Goal: Complete application form

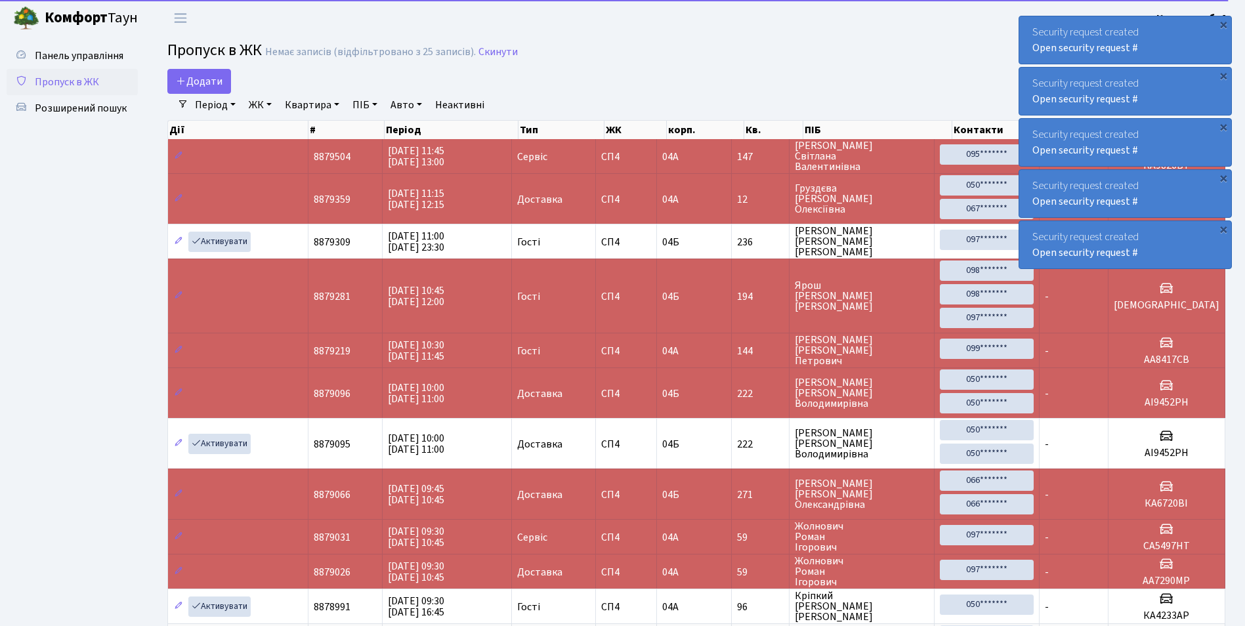
select select "25"
drag, startPoint x: 0, startPoint y: 0, endPoint x: 194, endPoint y: 81, distance: 210.0
click at [194, 81] on span "Додати" at bounding box center [199, 81] width 47 height 14
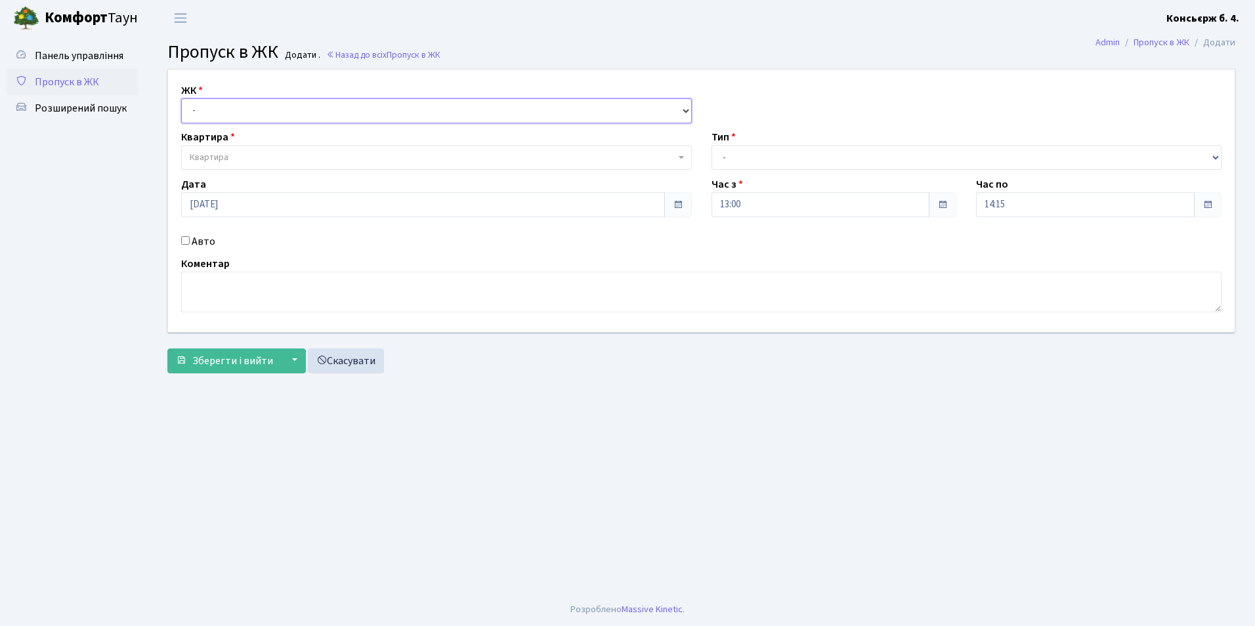
click at [205, 112] on select "- [STREET_ADDRESS]" at bounding box center [436, 110] width 511 height 25
select select "325"
click at [181, 98] on select "- [STREET_ADDRESS]" at bounding box center [436, 110] width 511 height 25
select select
click at [205, 154] on span "Квартира" at bounding box center [209, 157] width 39 height 13
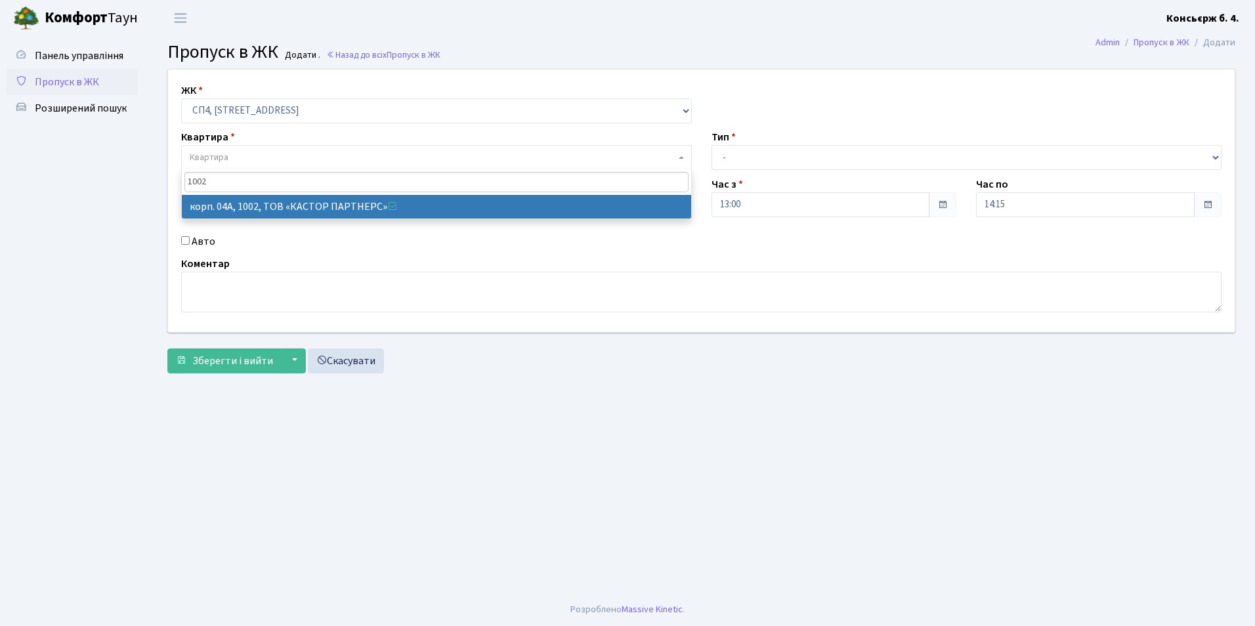
type input "1002"
select select "22109"
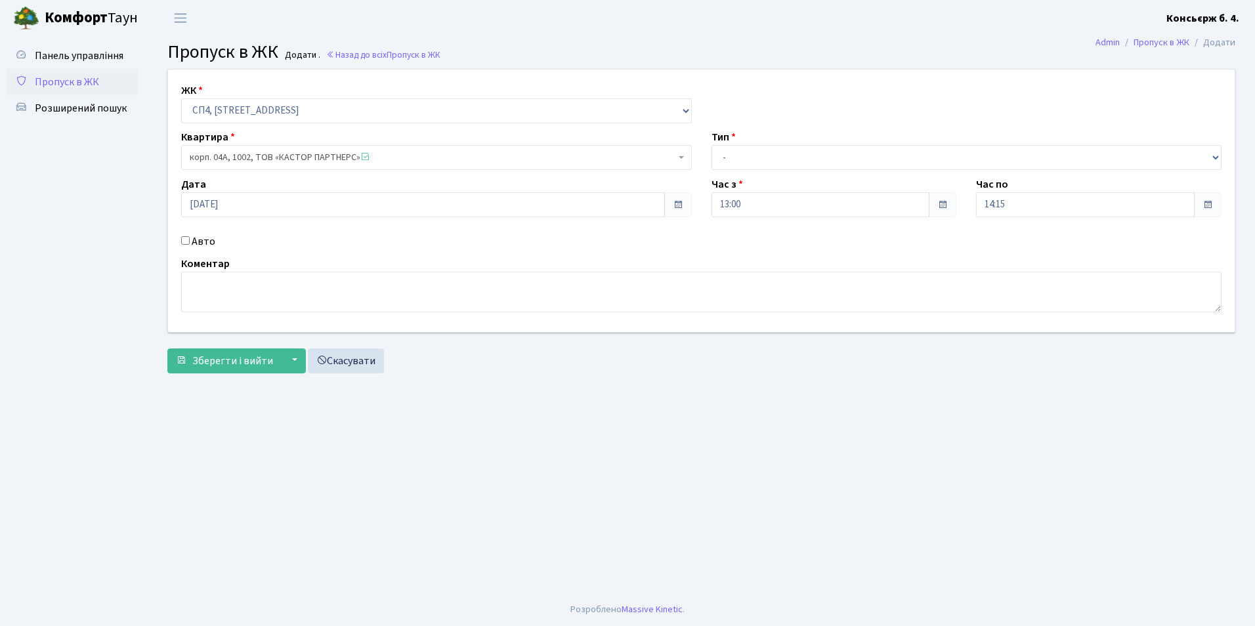
click at [184, 244] on input "Авто" at bounding box center [185, 240] width 9 height 9
checkbox input "true"
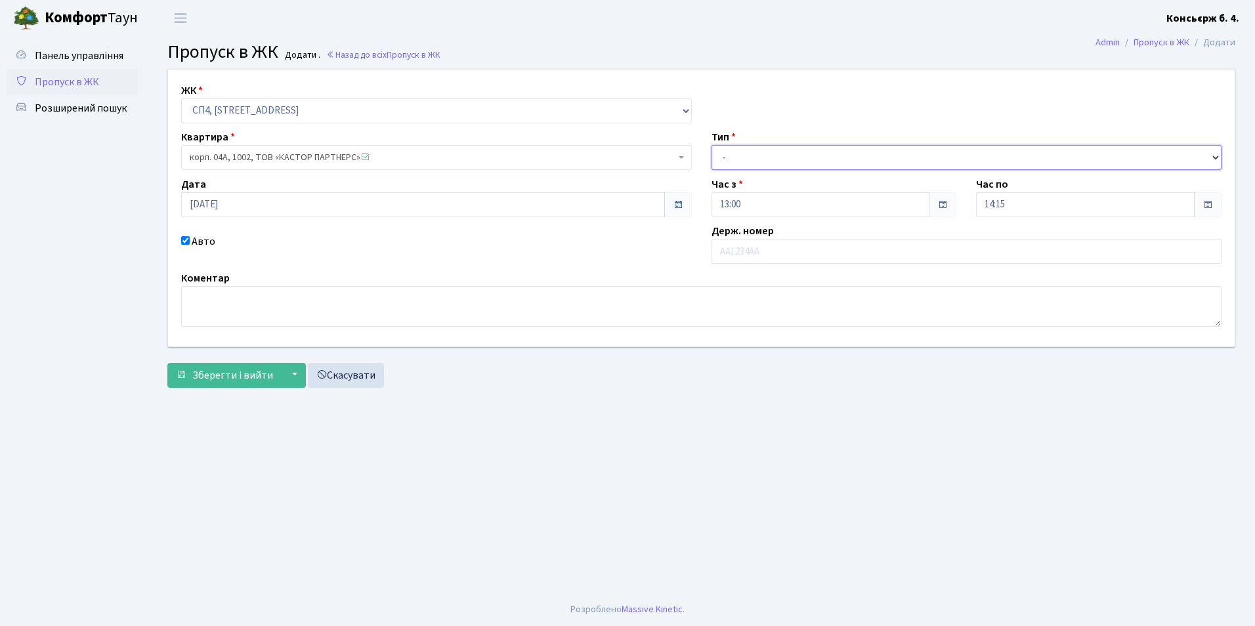
click at [912, 167] on select "- Доставка Таксі Гості Сервіс" at bounding box center [966, 157] width 511 height 25
select select "1"
click at [711, 145] on select "- Доставка Таксі Гості Сервіс" at bounding box center [966, 157] width 511 height 25
click at [804, 249] on input "text" at bounding box center [966, 251] width 511 height 25
type input "[PERSON_NAME]"
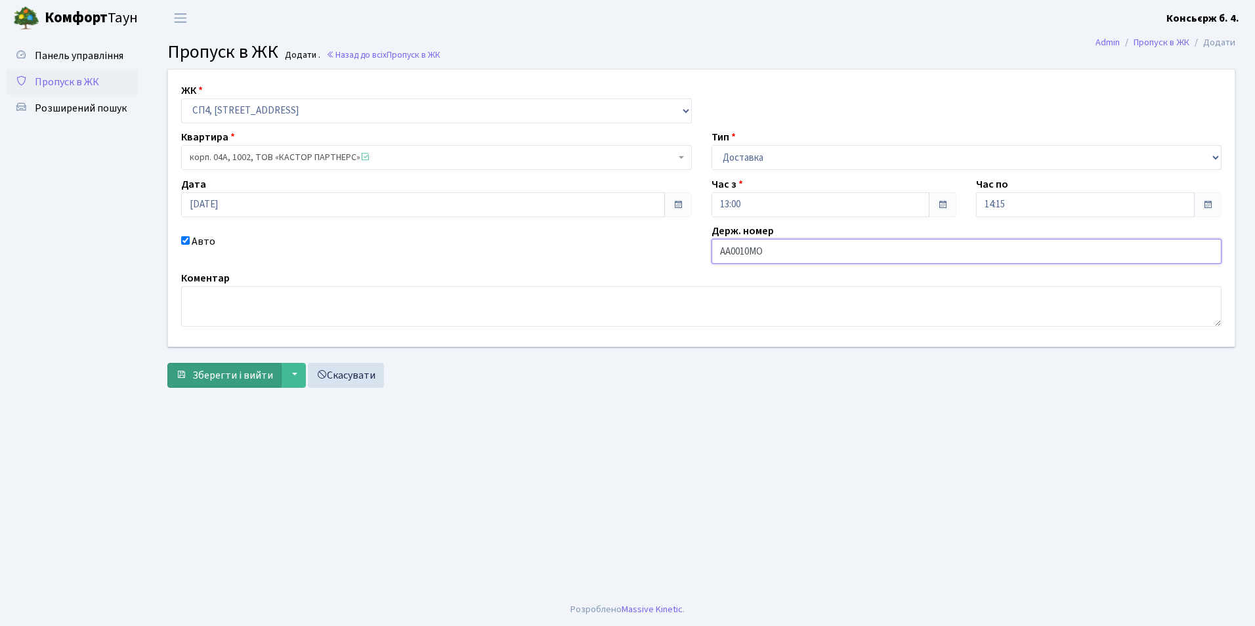
type input "АА0010МО"
click at [215, 374] on span "Зберегти і вийти" at bounding box center [232, 375] width 81 height 14
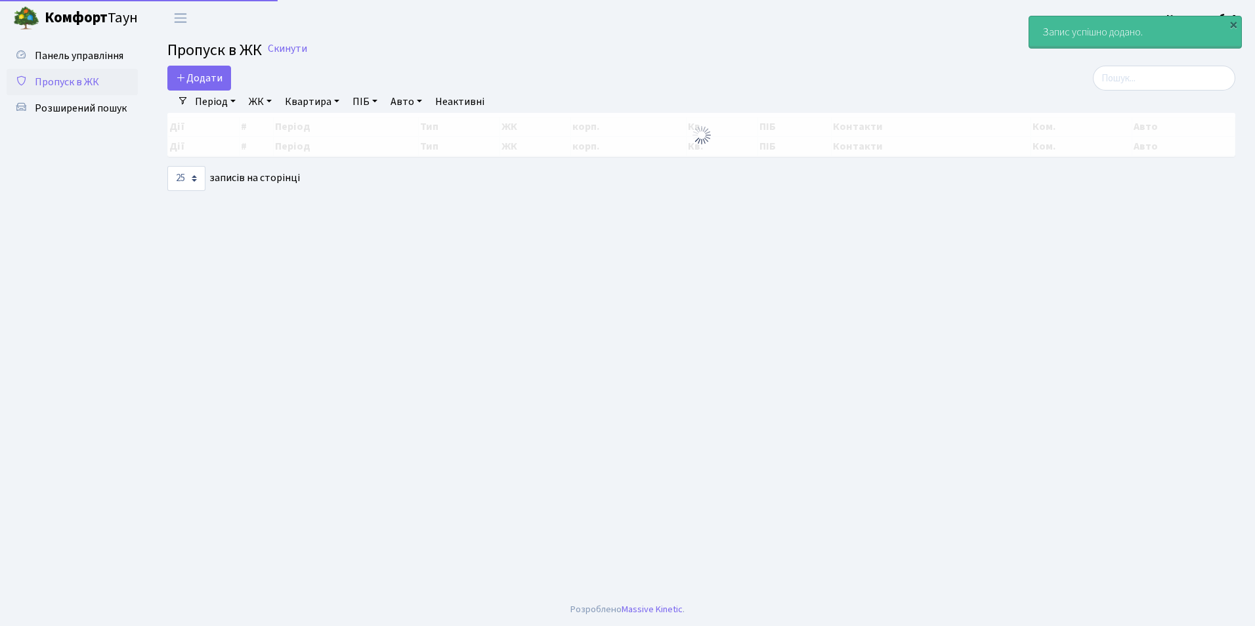
select select "25"
